Goal: Obtain resource: Download file/media

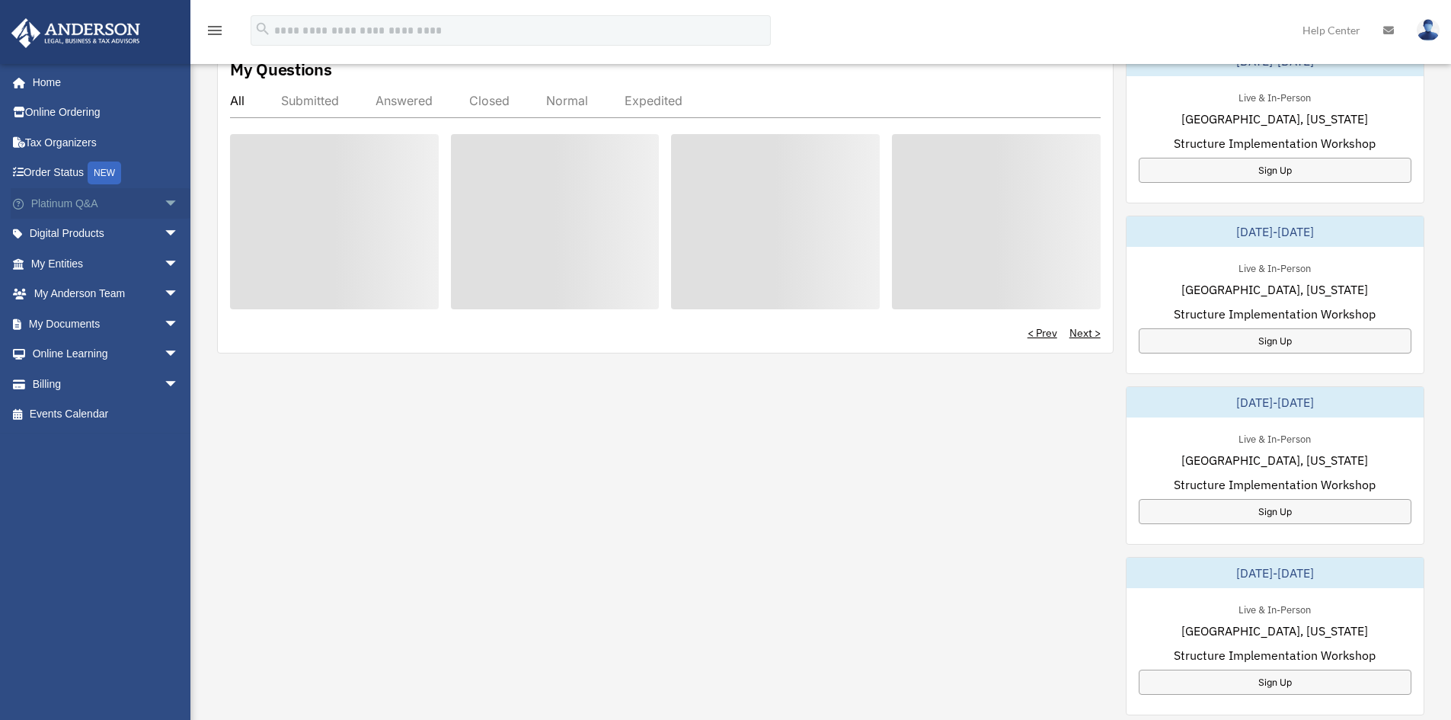
scroll to position [558, 0]
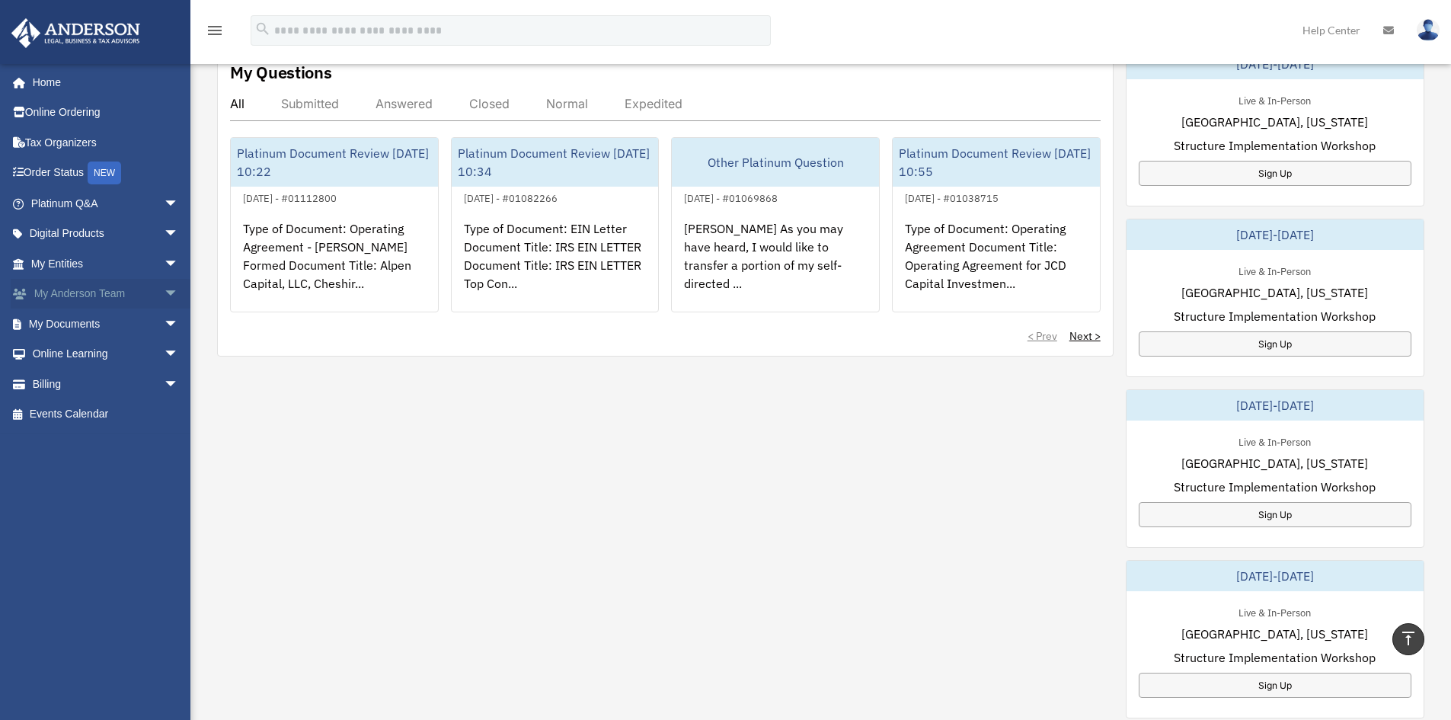
click at [164, 295] on span "arrow_drop_down" at bounding box center [179, 294] width 30 height 31
click at [164, 410] on span "arrow_drop_down" at bounding box center [179, 414] width 30 height 31
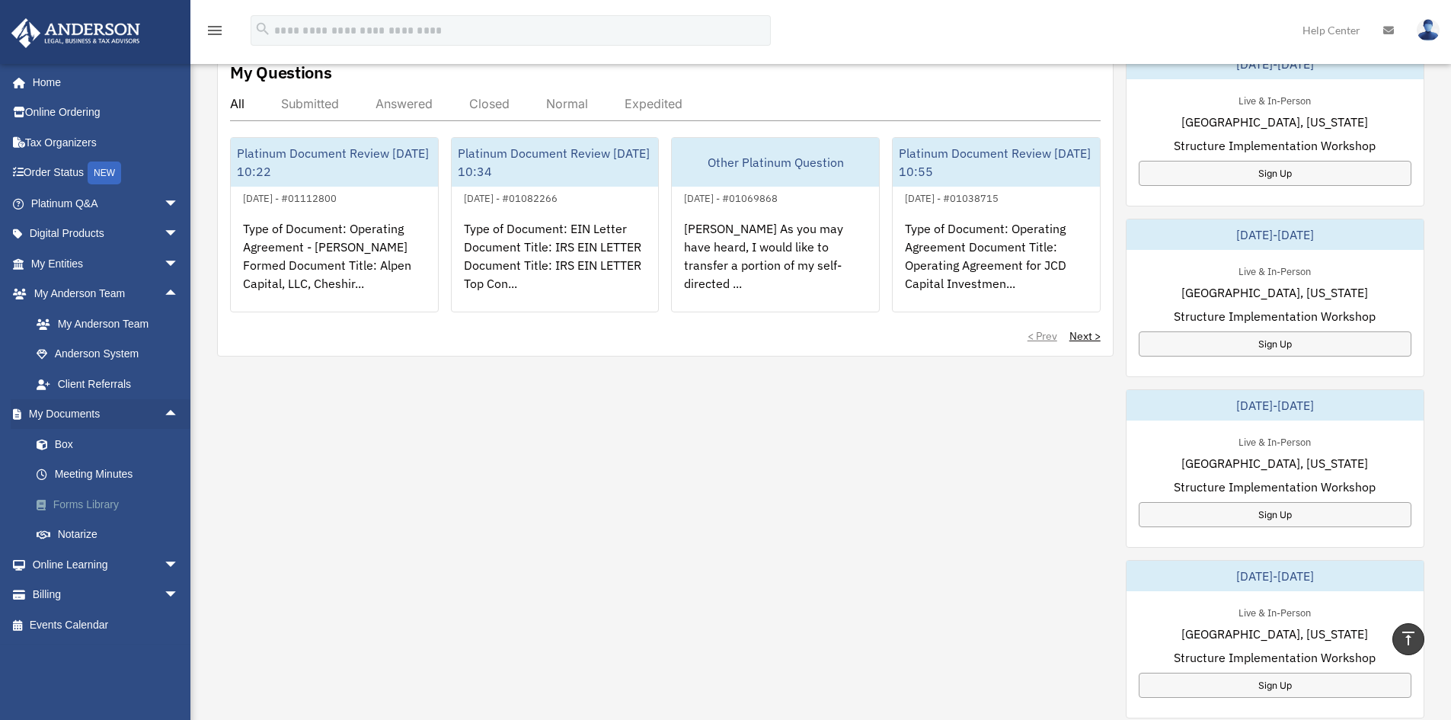
click at [103, 503] on link "Forms Library" at bounding box center [111, 504] width 180 height 30
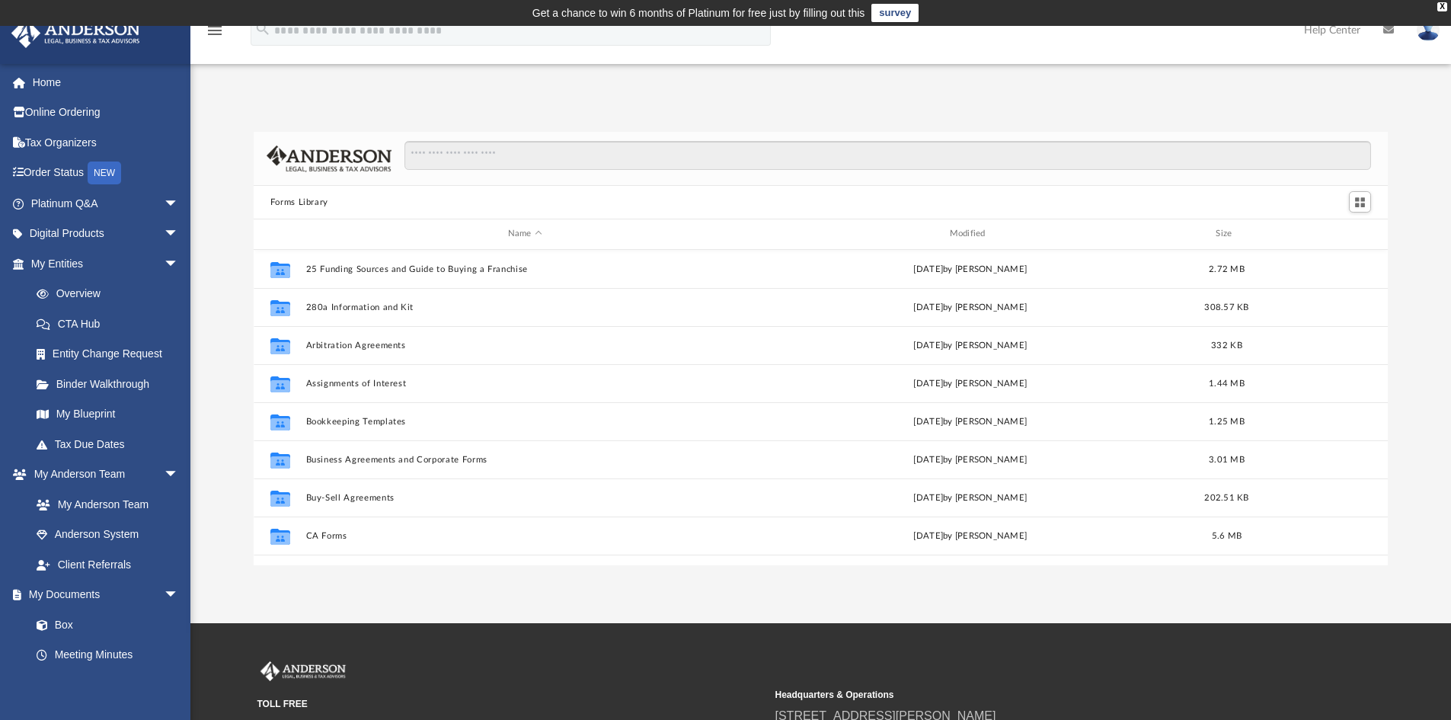
scroll to position [335, 1122]
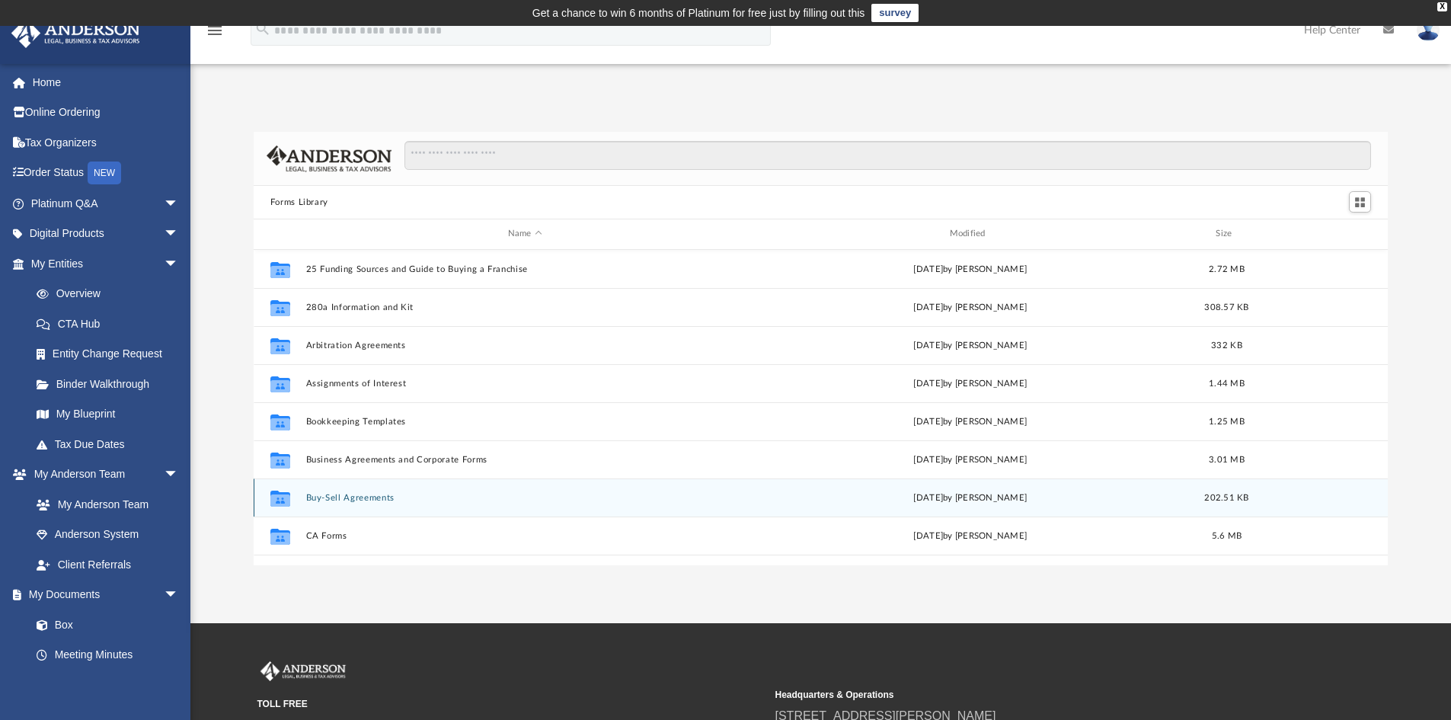
click at [363, 490] on div "Collaborated Folder Buy-Sell Agreements [DATE] by [PERSON_NAME] 202.51 KB" at bounding box center [821, 497] width 1135 height 38
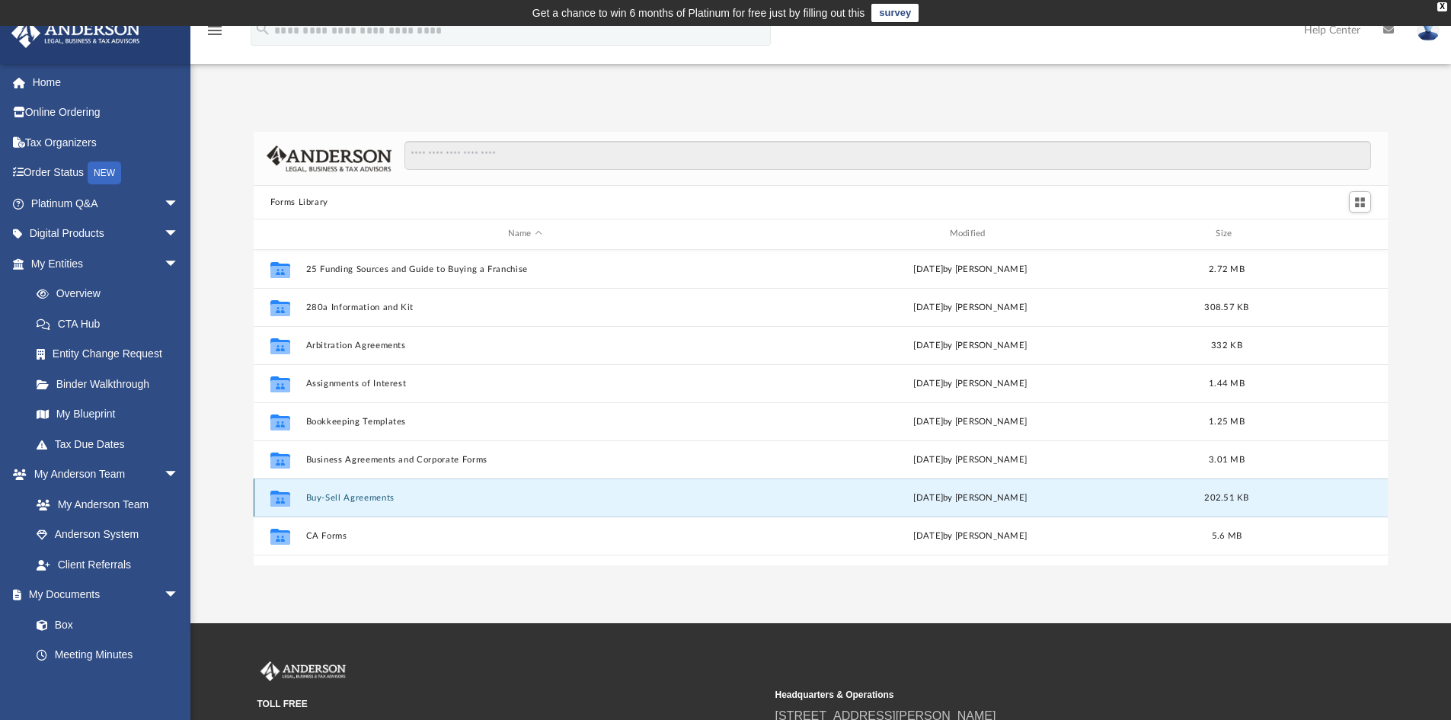
click at [365, 493] on button "Buy-Sell Agreements" at bounding box center [524, 498] width 439 height 10
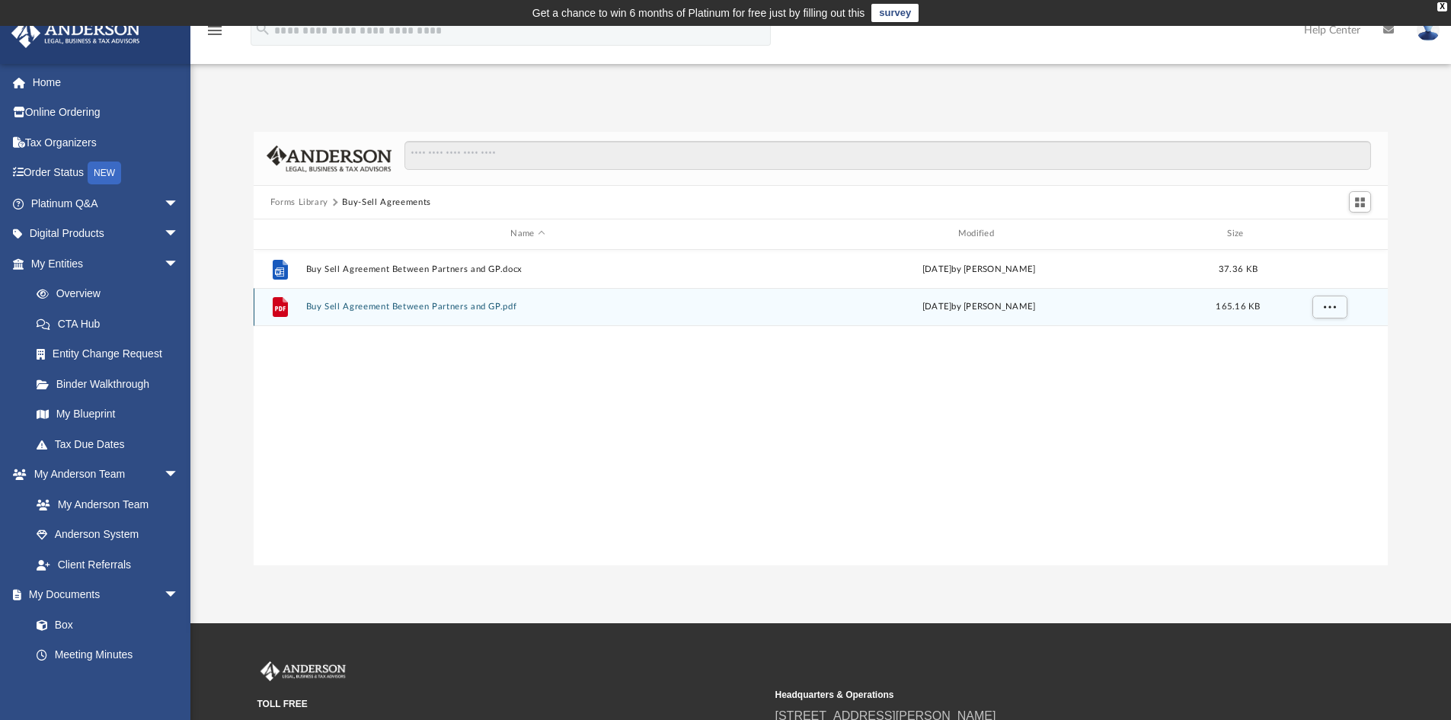
click at [430, 308] on button "Buy Sell Agreement Between Partners and GP.pdf" at bounding box center [527, 307] width 444 height 10
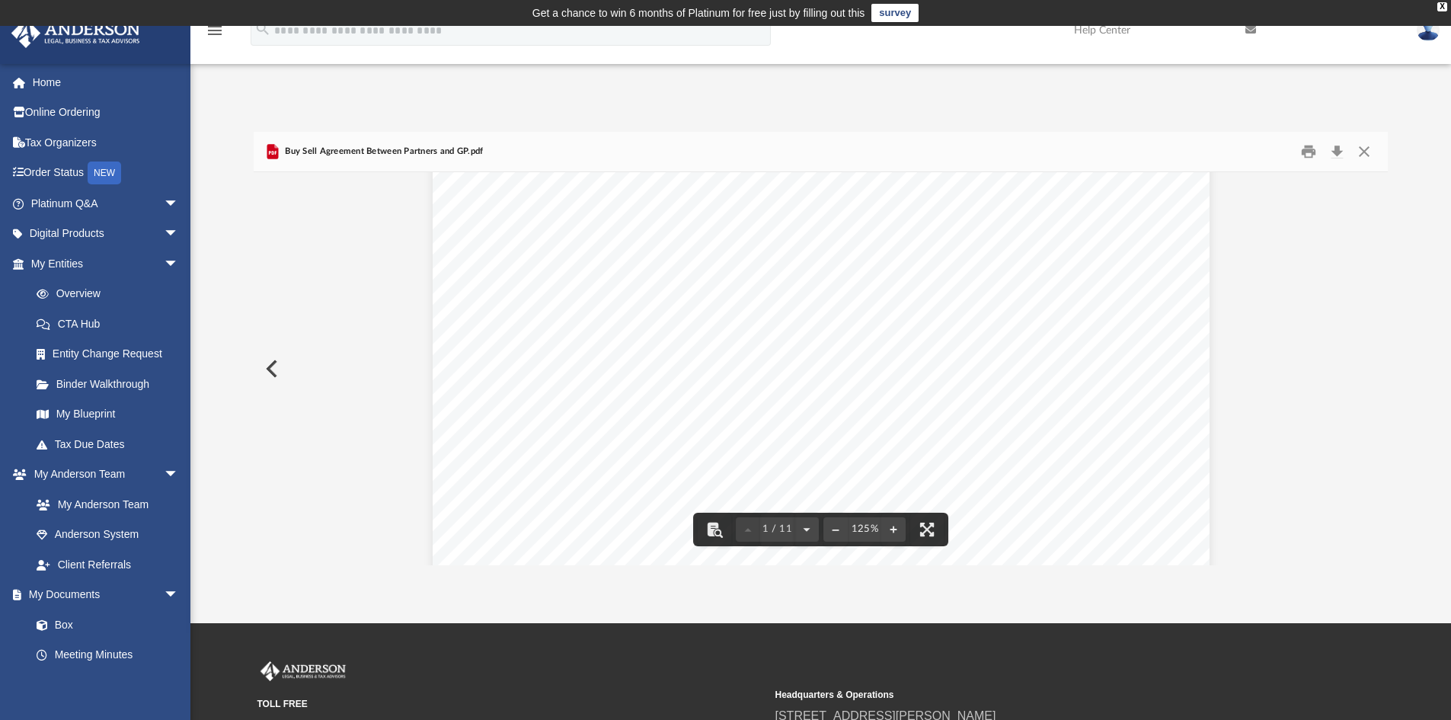
scroll to position [0, 0]
